Goal: Task Accomplishment & Management: Use online tool/utility

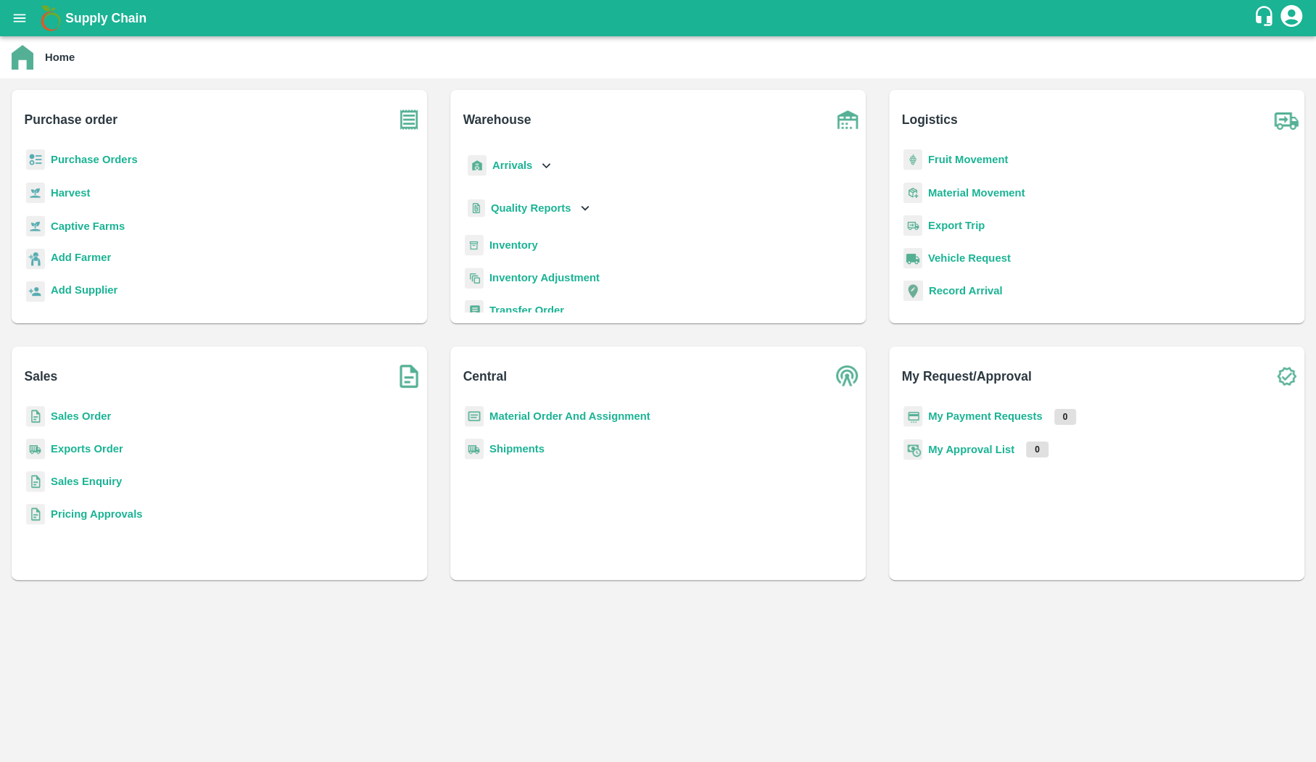
click at [109, 153] on p "Purchase Orders" at bounding box center [94, 160] width 87 height 16
click at [109, 162] on b "Purchase Orders" at bounding box center [94, 160] width 87 height 12
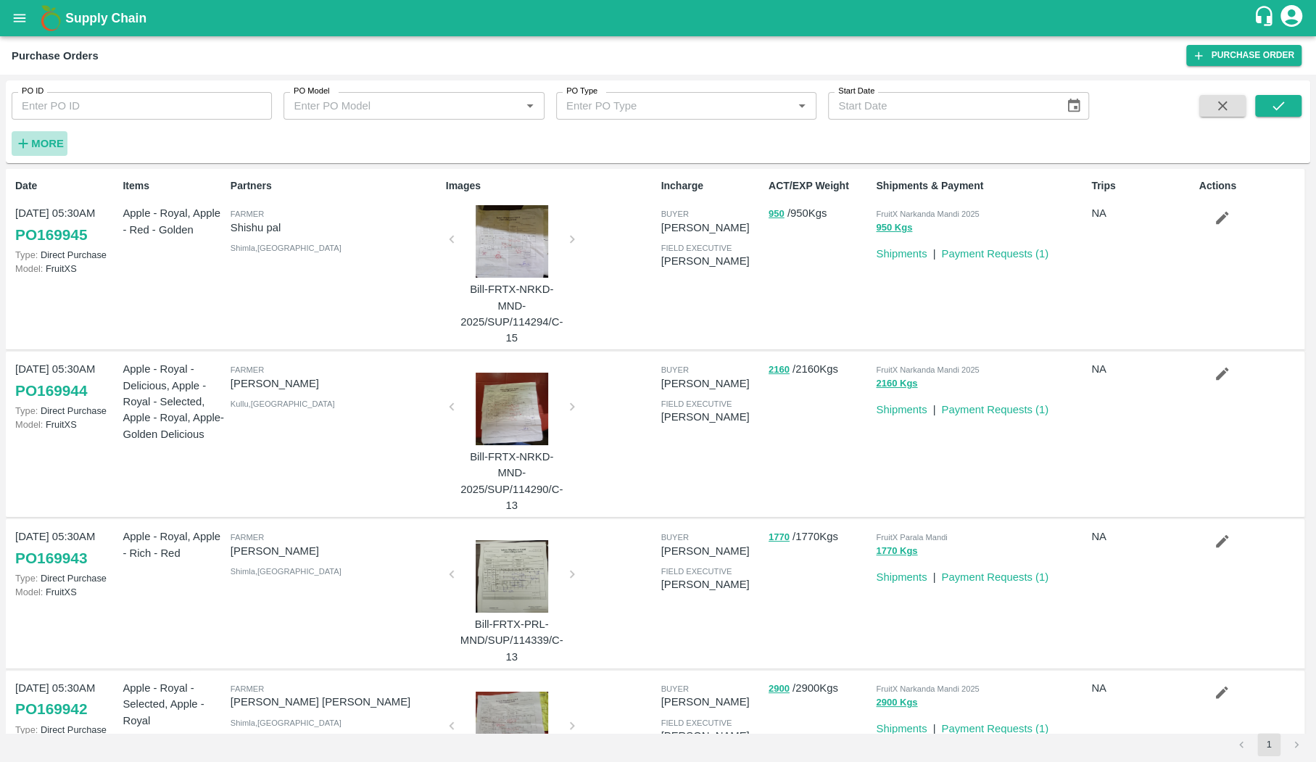
click at [54, 141] on strong "More" at bounding box center [47, 144] width 33 height 12
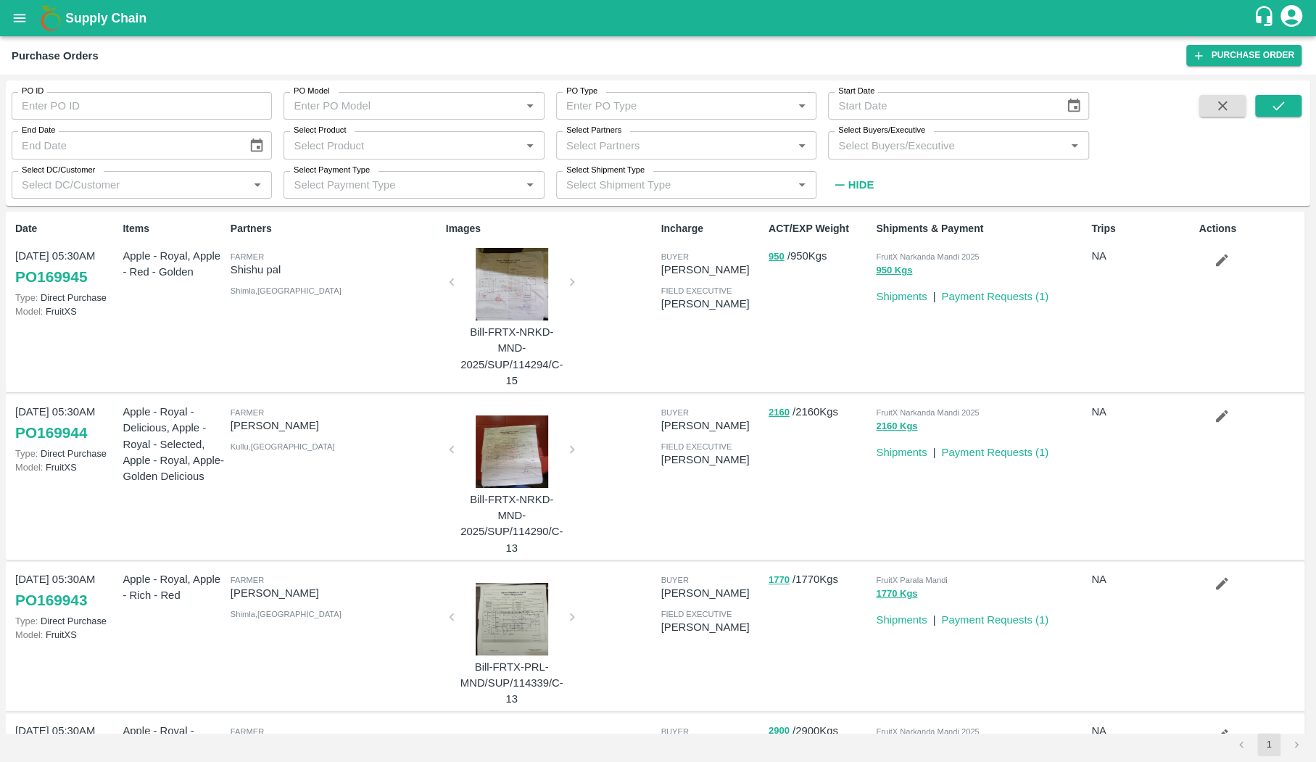
click at [746, 154] on input "Select Partners" at bounding box center [674, 145] width 228 height 19
type input "seesaw"
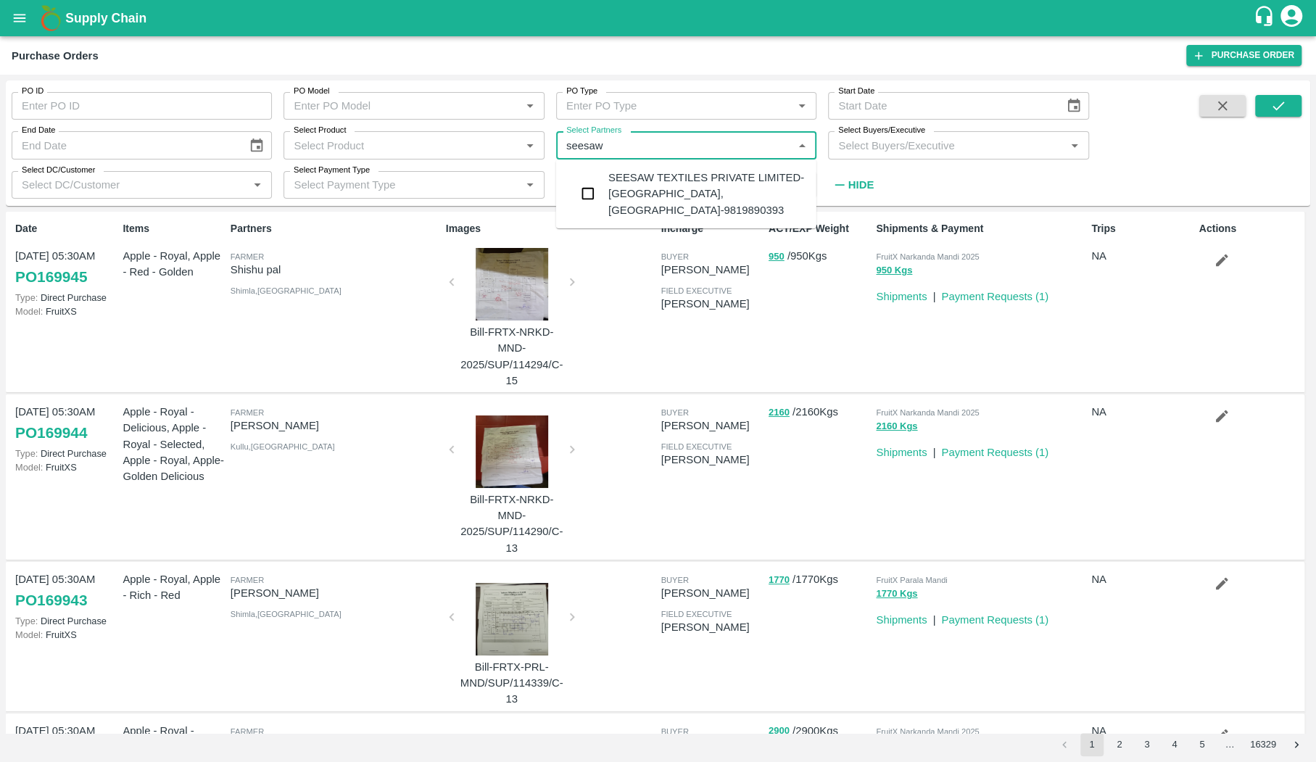
click at [734, 184] on div "SEESAW TEXTILES PRIVATE LIMITED-goregaon, mumbai-9819890393" at bounding box center [706, 194] width 196 height 49
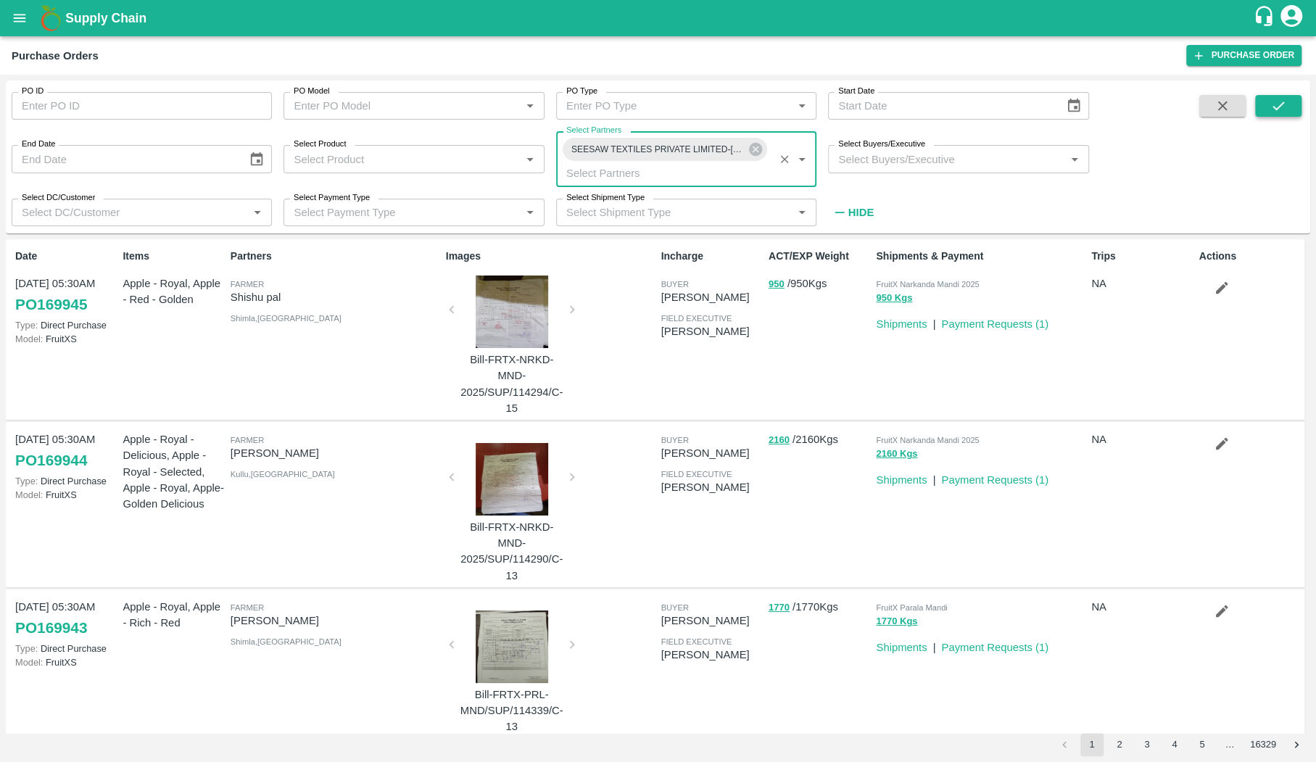
click at [1281, 114] on button "submit" at bounding box center [1278, 106] width 46 height 22
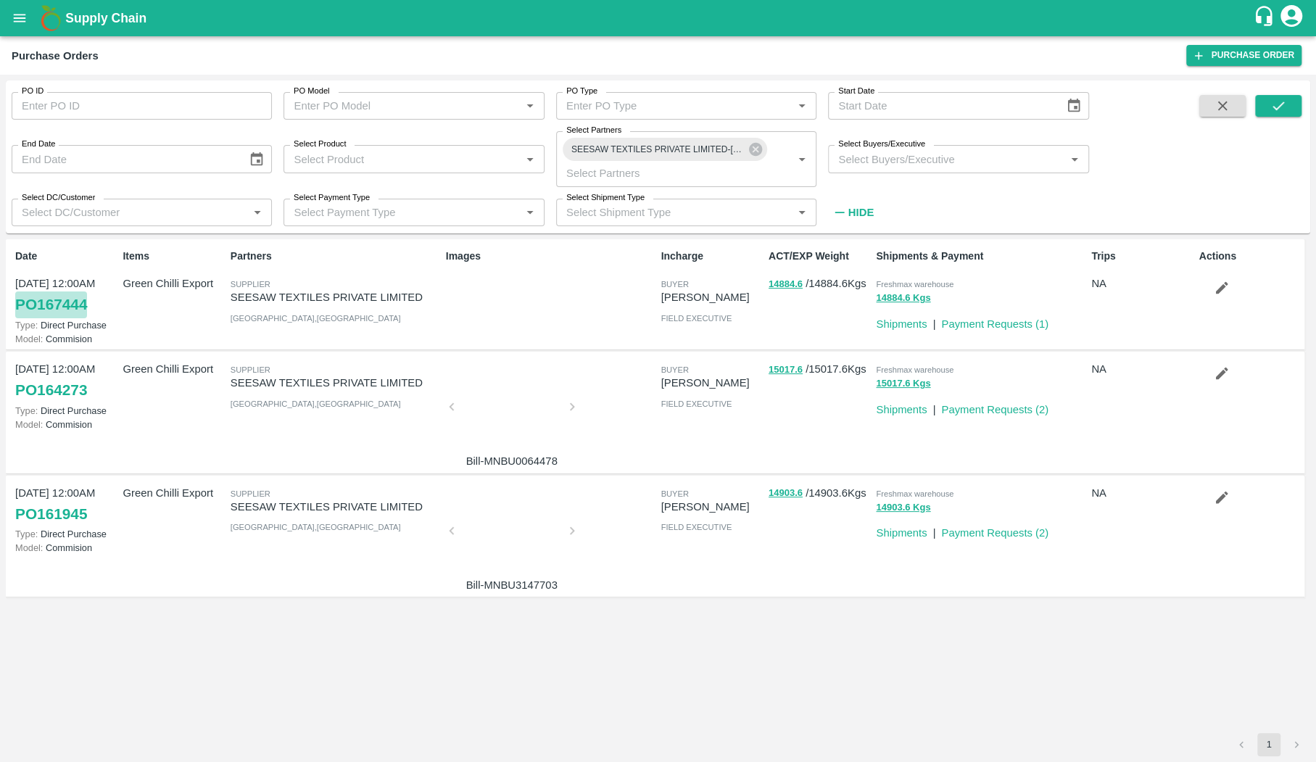
click at [59, 305] on link "PO 167444" at bounding box center [51, 304] width 72 height 26
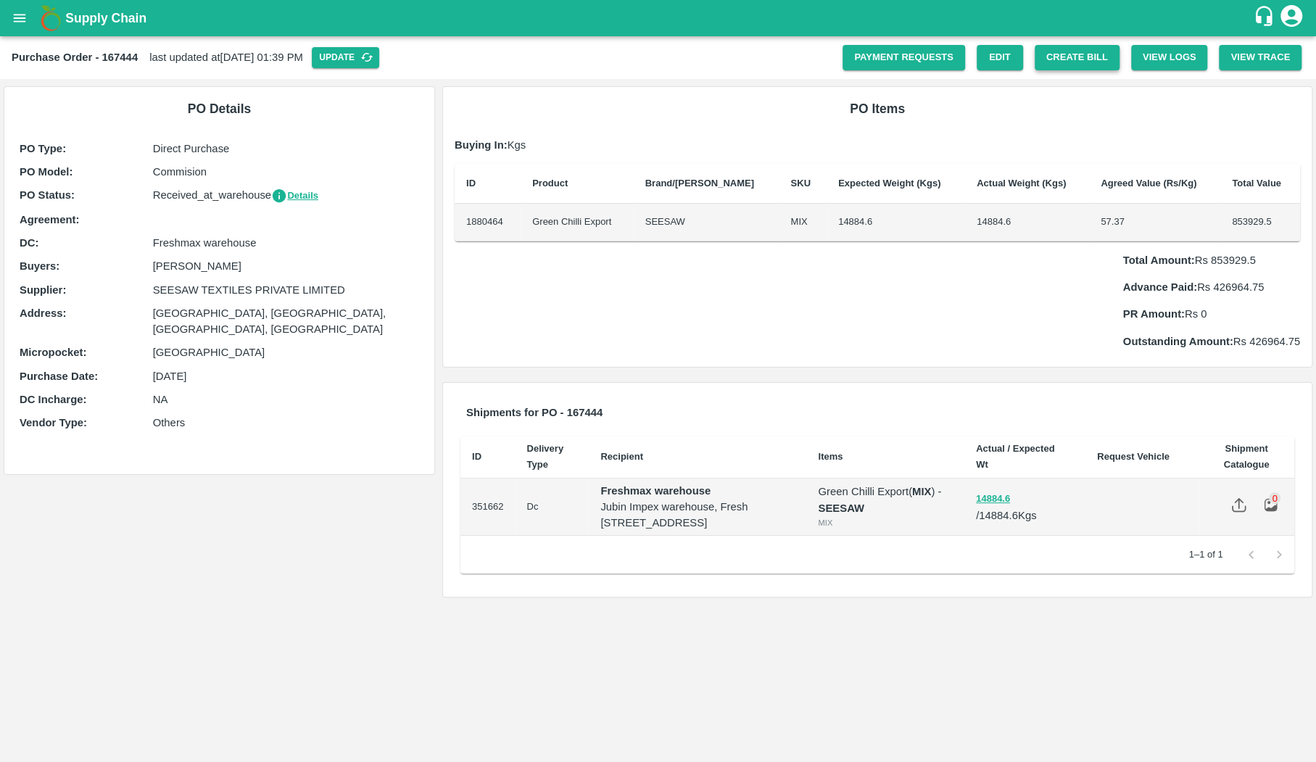
click at [1088, 66] on button "Create Bill" at bounding box center [1076, 57] width 85 height 25
